Goal: Find specific page/section: Find specific page/section

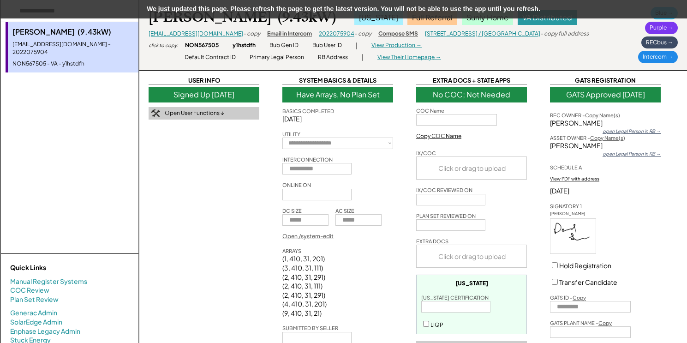
select select "**********"
click at [541, 9] on div "We just updated this page. Please refresh the page to get the latest version. Y…" at bounding box center [343, 9] width 687 height 18
